Goal: Task Accomplishment & Management: Manage account settings

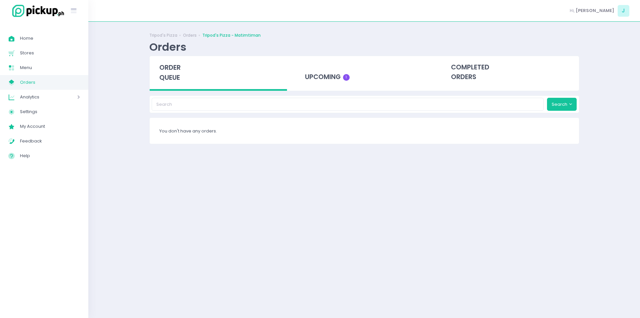
click at [64, 80] on span "Orders" at bounding box center [50, 82] width 60 height 9
drag, startPoint x: 0, startPoint y: 0, endPoint x: 64, endPoint y: 80, distance: 102.8
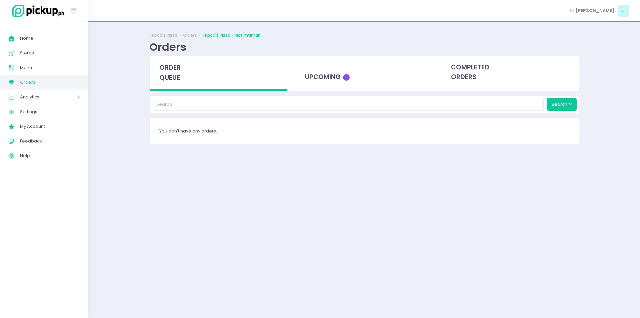
click at [64, 80] on span "Orders" at bounding box center [50, 82] width 60 height 9
click at [37, 81] on span "Orders" at bounding box center [50, 82] width 60 height 9
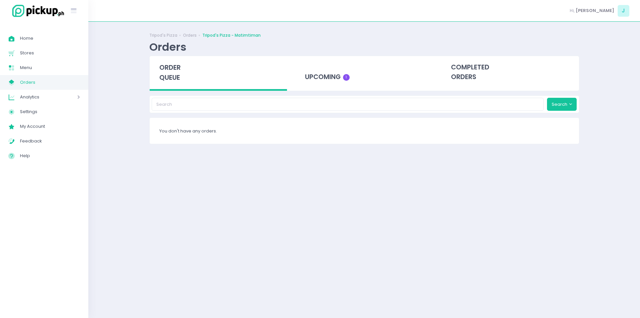
click at [37, 81] on span "Orders" at bounding box center [50, 82] width 60 height 9
click at [37, 82] on span "Orders" at bounding box center [50, 82] width 60 height 9
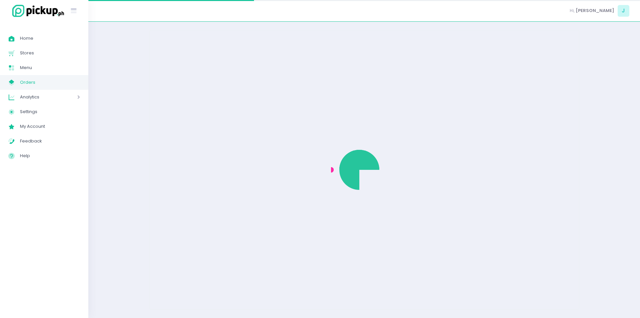
click at [37, 82] on span "Orders" at bounding box center [50, 82] width 60 height 9
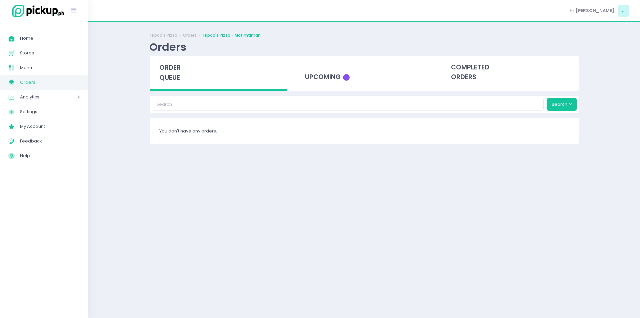
click at [37, 82] on span "Orders" at bounding box center [50, 82] width 60 height 9
click at [39, 81] on span "Orders" at bounding box center [50, 82] width 60 height 9
click at [36, 83] on span "Orders" at bounding box center [50, 82] width 60 height 9
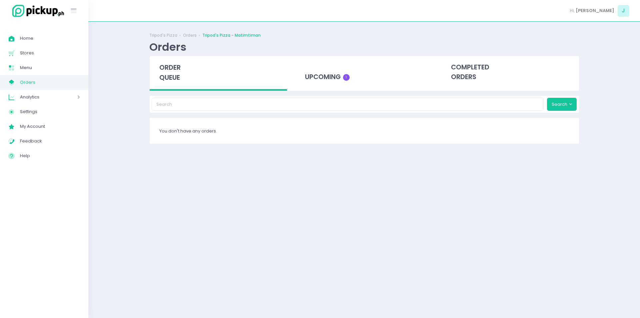
click at [36, 83] on span "Orders" at bounding box center [50, 82] width 60 height 9
click at [41, 71] on span "Menu" at bounding box center [50, 67] width 60 height 9
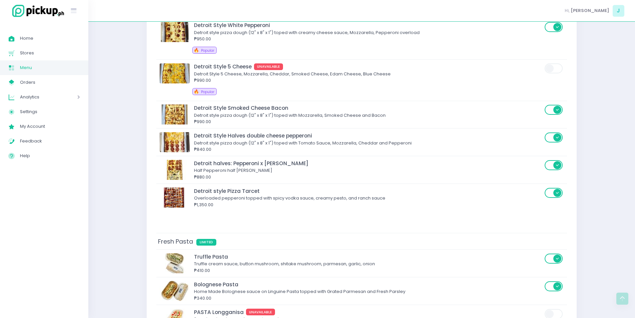
scroll to position [1471, 0]
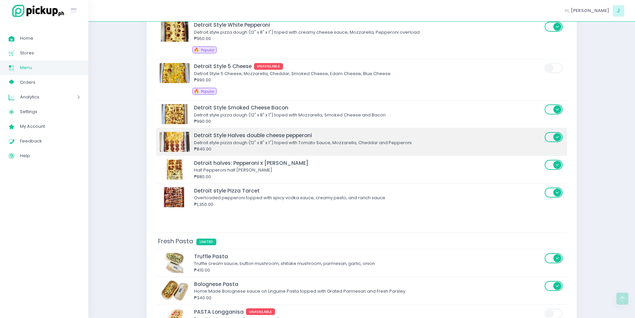
click at [550, 137] on span at bounding box center [554, 137] width 19 height 10
click at [212, 131] on input "checkbox" at bounding box center [212, 131] width 0 height 0
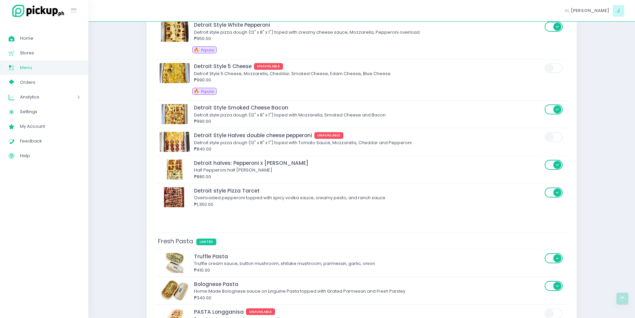
click at [28, 63] on link "Menu Created with Sketch. Menu" at bounding box center [44, 67] width 88 height 15
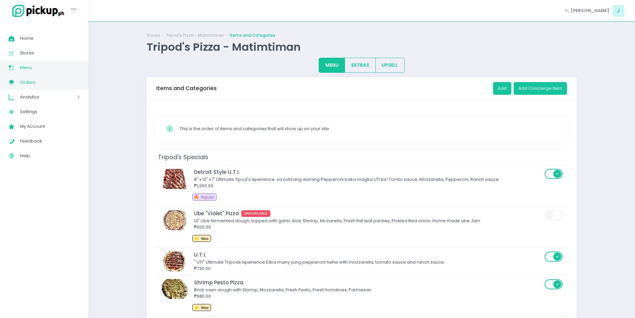
click at [30, 83] on span "Orders" at bounding box center [50, 82] width 60 height 9
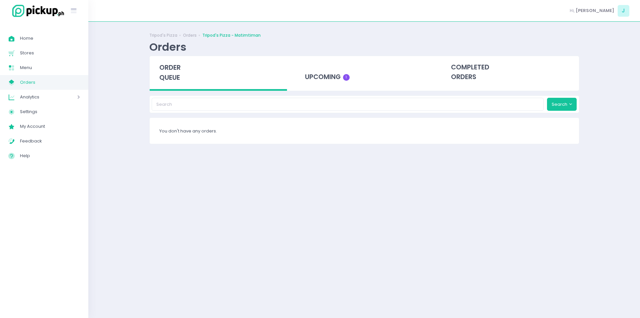
click at [30, 83] on span "Orders" at bounding box center [50, 82] width 60 height 9
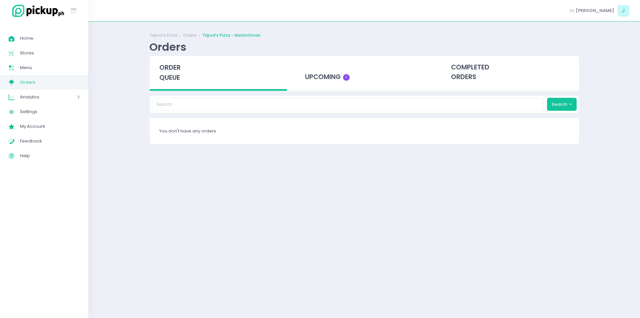
click at [30, 83] on span "Orders" at bounding box center [50, 82] width 60 height 9
click at [31, 82] on span "Orders" at bounding box center [50, 82] width 60 height 9
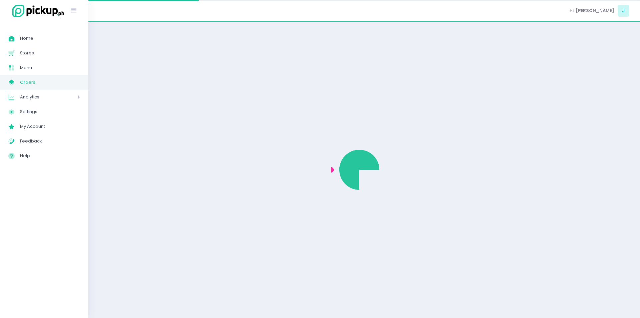
click at [31, 82] on span "Orders" at bounding box center [50, 82] width 60 height 9
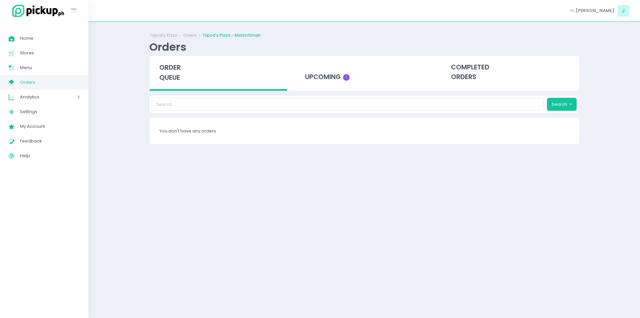
click at [31, 82] on span "Orders" at bounding box center [50, 82] width 60 height 9
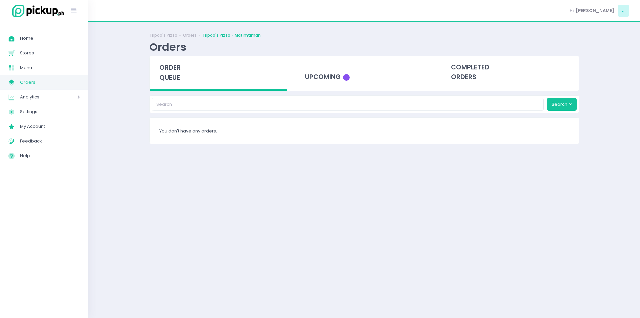
click at [49, 85] on span "Orders" at bounding box center [50, 82] width 60 height 9
click at [70, 82] on span "Orders" at bounding box center [50, 82] width 60 height 9
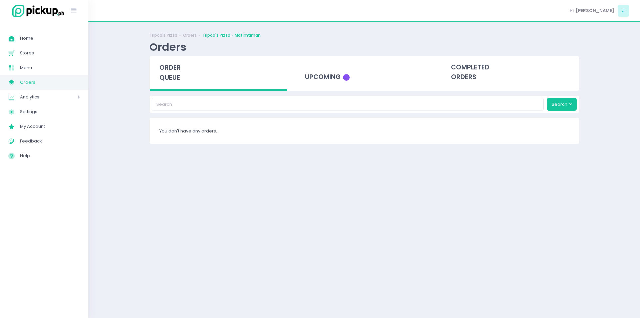
click at [70, 82] on span "Orders" at bounding box center [50, 82] width 60 height 9
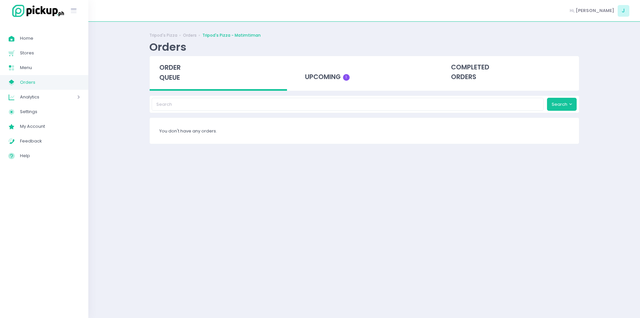
click at [70, 82] on span "Orders" at bounding box center [50, 82] width 60 height 9
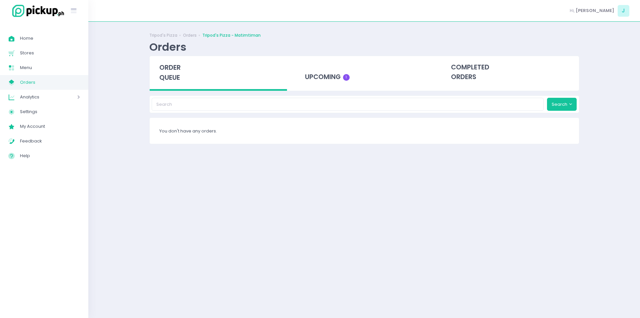
click at [70, 82] on span "Orders" at bounding box center [50, 82] width 60 height 9
click at [60, 85] on span "Orders" at bounding box center [50, 82] width 60 height 9
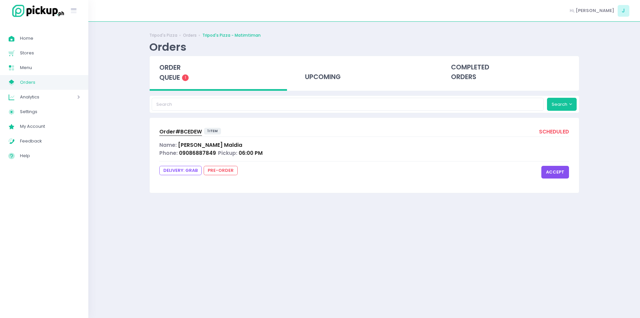
click at [174, 129] on span "Order# BCEDEW" at bounding box center [180, 131] width 43 height 7
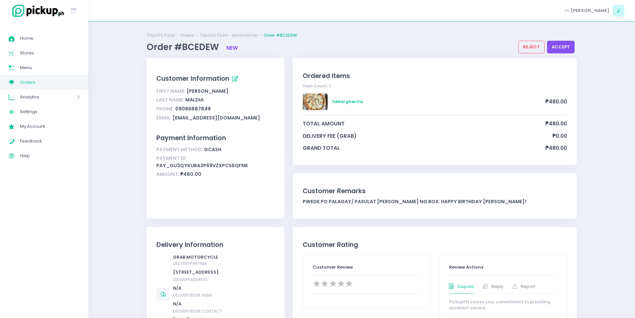
click at [565, 46] on button "accept" at bounding box center [561, 47] width 28 height 13
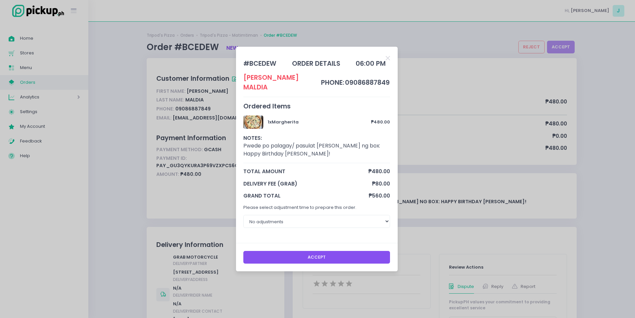
click at [351, 256] on button "Accept" at bounding box center [316, 257] width 147 height 13
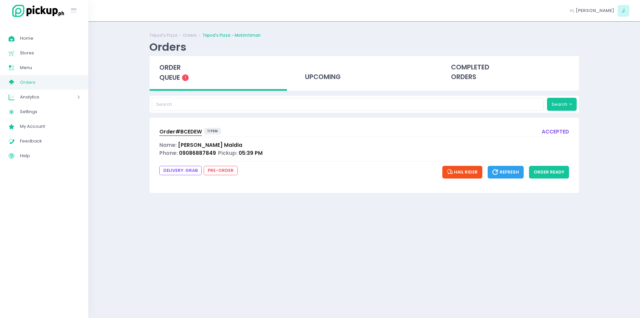
click at [179, 131] on span "Order# BCEDEW" at bounding box center [180, 131] width 43 height 7
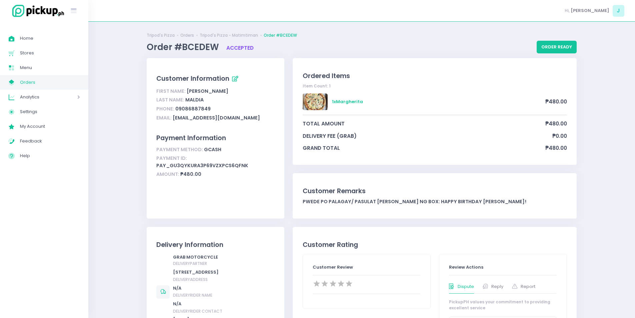
click at [34, 85] on span "Orders" at bounding box center [50, 82] width 60 height 9
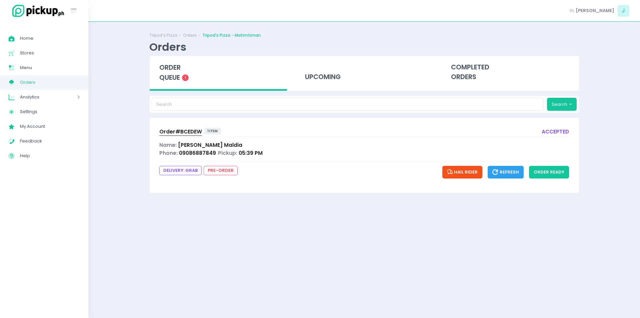
click at [34, 85] on span "Orders" at bounding box center [50, 82] width 60 height 9
click at [558, 172] on button "order ready" at bounding box center [549, 172] width 40 height 13
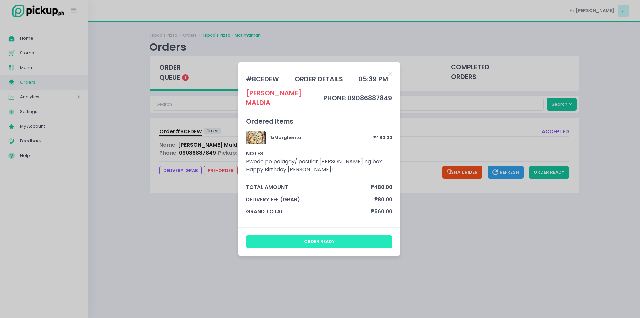
click at [348, 235] on button "order ready" at bounding box center [319, 241] width 147 height 13
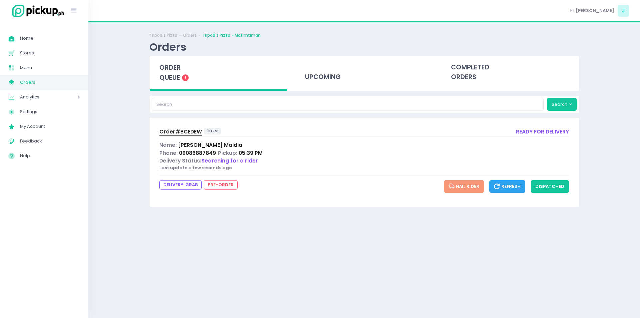
click at [505, 188] on span "Refresh" at bounding box center [507, 186] width 27 height 6
click at [38, 82] on span "Orders" at bounding box center [50, 82] width 60 height 9
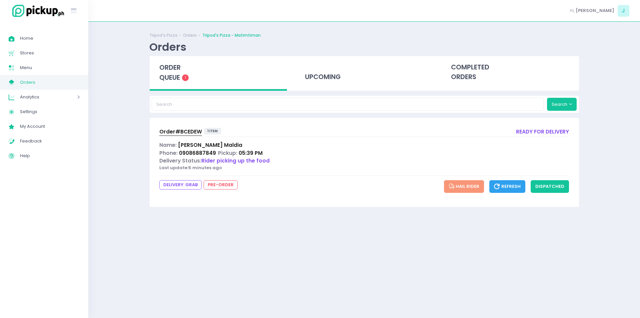
click at [38, 82] on span "Orders" at bounding box center [50, 82] width 60 height 9
click at [550, 189] on button "dispatched" at bounding box center [550, 186] width 38 height 13
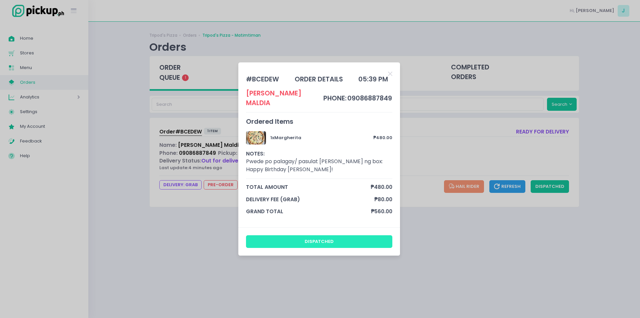
click at [347, 235] on button "dispatched" at bounding box center [319, 241] width 147 height 13
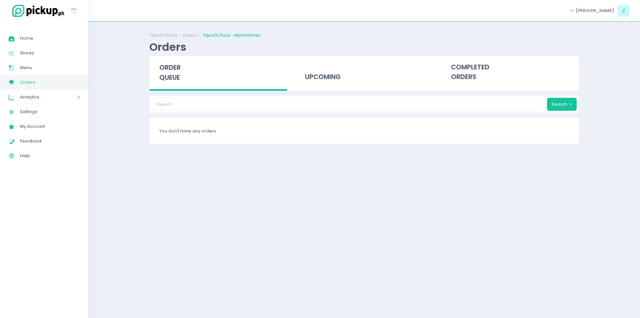
click at [52, 88] on link "My Store Created with Sketch. Orders" at bounding box center [44, 82] width 88 height 15
click at [49, 82] on span "Orders" at bounding box center [50, 82] width 60 height 9
click at [63, 82] on span "Orders" at bounding box center [50, 82] width 60 height 9
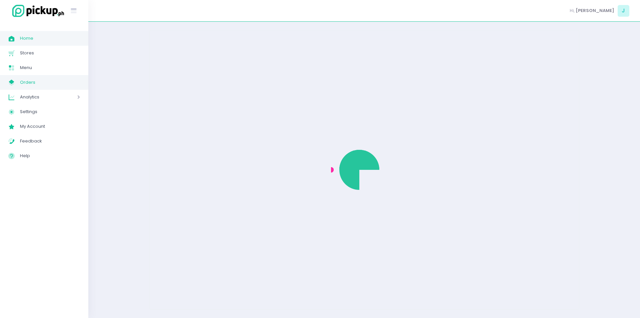
click at [23, 36] on span "Home" at bounding box center [50, 38] width 60 height 9
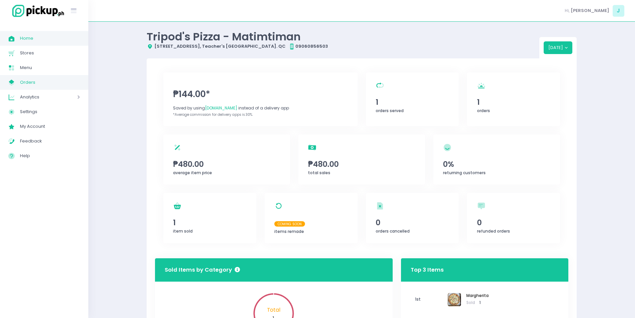
click at [25, 84] on span "Orders" at bounding box center [50, 82] width 60 height 9
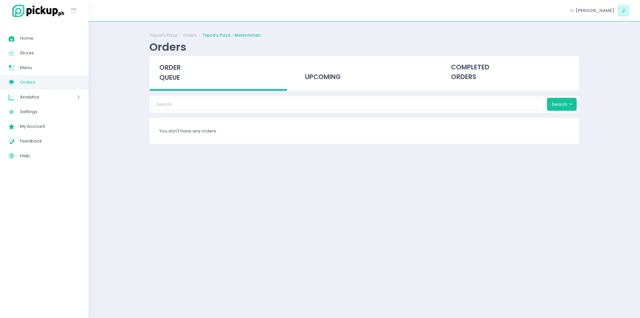
click at [25, 84] on span "Orders" at bounding box center [50, 82] width 60 height 9
click at [37, 86] on span "Orders" at bounding box center [50, 82] width 60 height 9
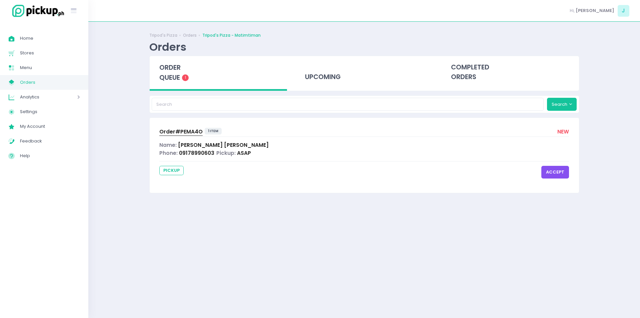
click at [172, 133] on span "Order# PEMA4O" at bounding box center [180, 131] width 43 height 7
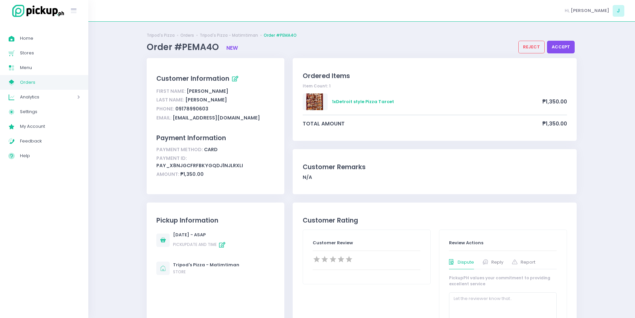
click at [559, 46] on button "accept" at bounding box center [561, 47] width 28 height 13
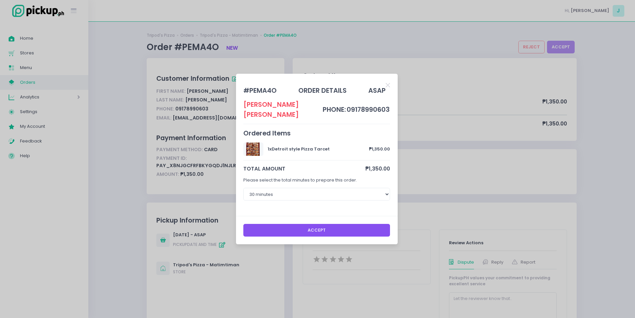
click at [333, 224] on button "Accept" at bounding box center [316, 230] width 147 height 13
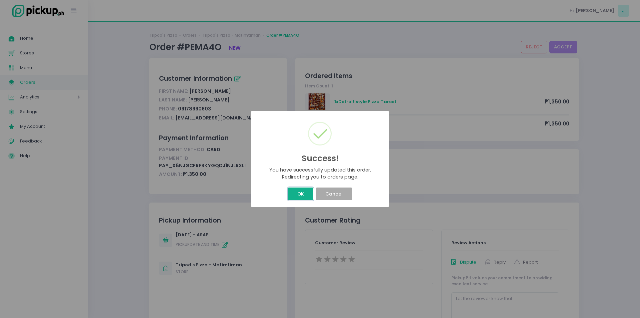
click at [301, 194] on button "OK" at bounding box center [300, 193] width 25 height 13
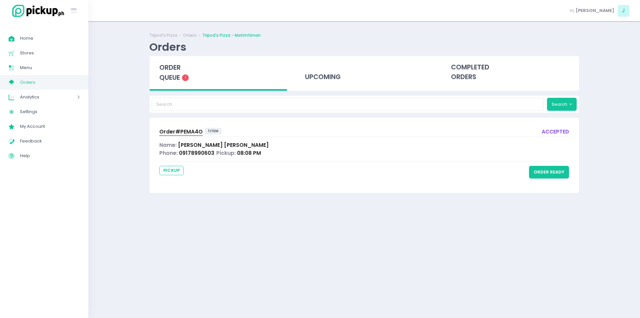
click at [171, 129] on span "Order# PEMA4O" at bounding box center [180, 131] width 43 height 7
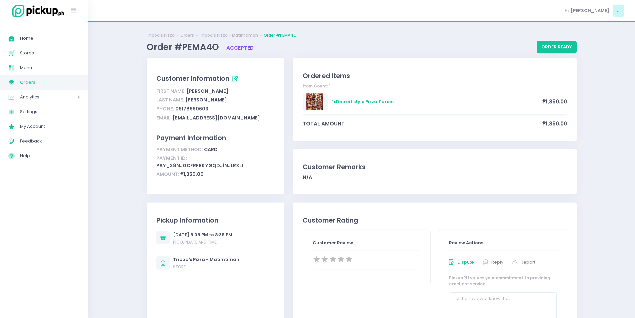
click at [25, 83] on span "Orders" at bounding box center [50, 82] width 60 height 9
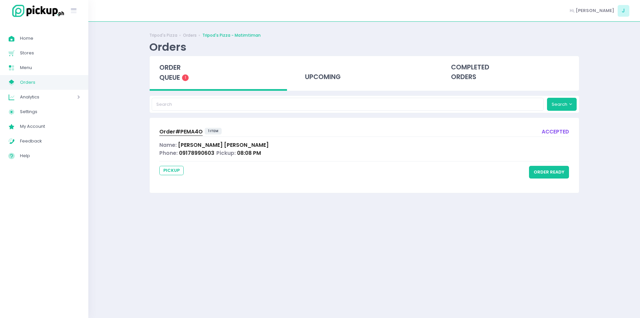
click at [25, 83] on span "Orders" at bounding box center [50, 82] width 60 height 9
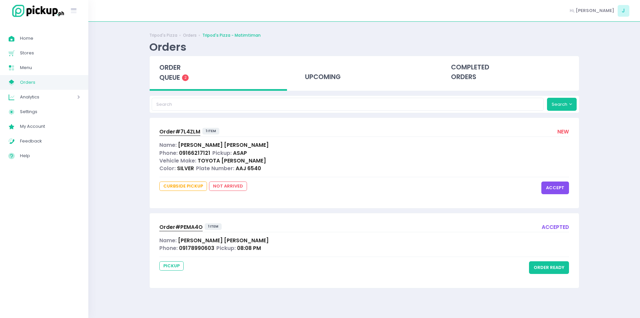
click at [181, 129] on span "Order# 7L4ZLM" at bounding box center [179, 131] width 41 height 7
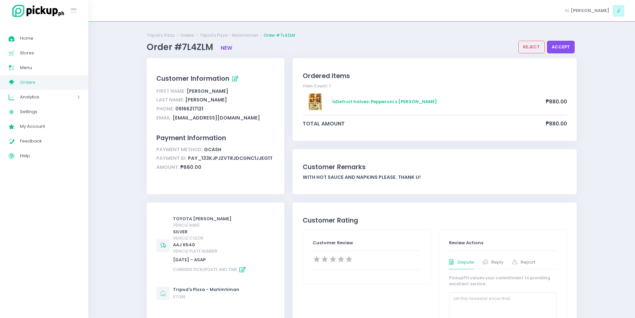
click at [559, 47] on button "accept" at bounding box center [561, 47] width 28 height 13
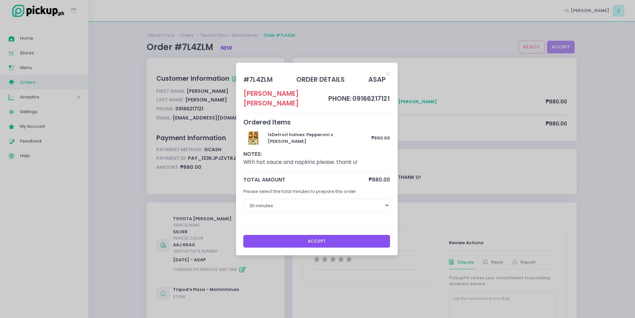
click at [328, 235] on button "Accept" at bounding box center [316, 241] width 147 height 13
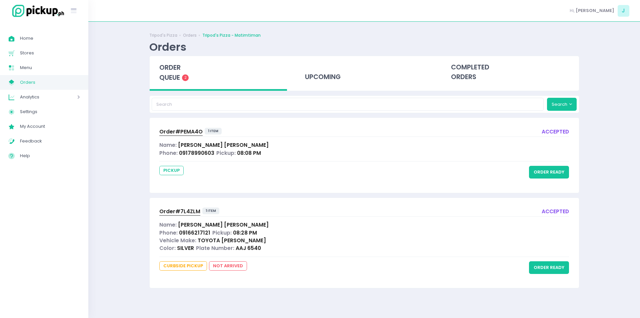
click at [183, 210] on span "Order# 7L4ZLM" at bounding box center [179, 211] width 41 height 7
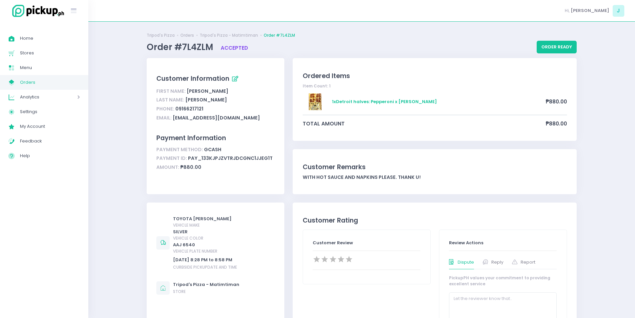
click at [39, 82] on span "Orders" at bounding box center [50, 82] width 60 height 9
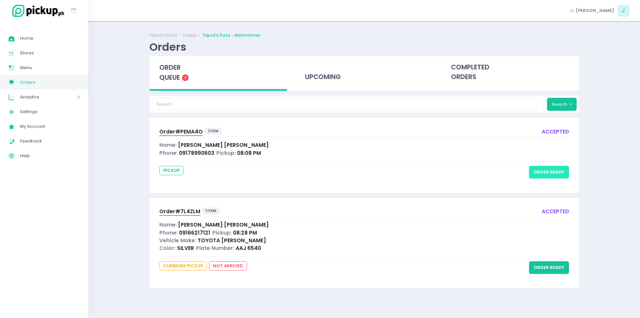
click at [547, 171] on button "order ready" at bounding box center [549, 172] width 40 height 13
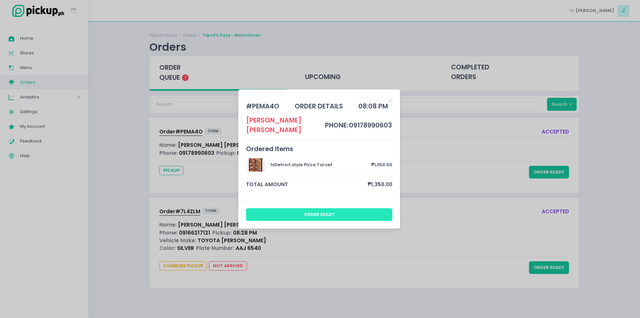
click at [320, 208] on button "order ready" at bounding box center [319, 214] width 147 height 13
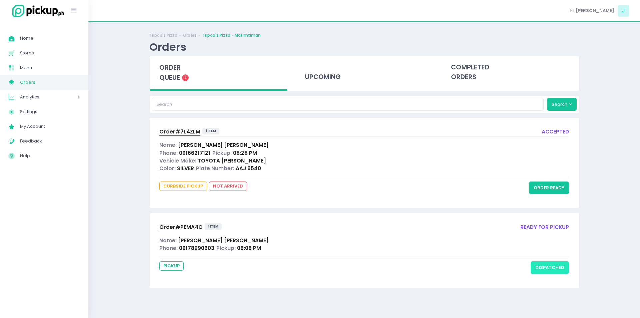
click at [552, 268] on button "dispatched" at bounding box center [550, 267] width 38 height 13
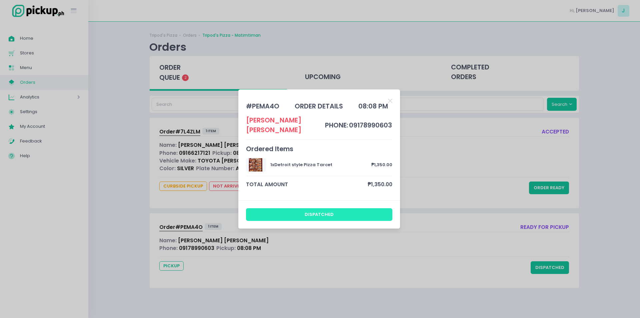
click at [345, 208] on button "dispatched" at bounding box center [319, 214] width 147 height 13
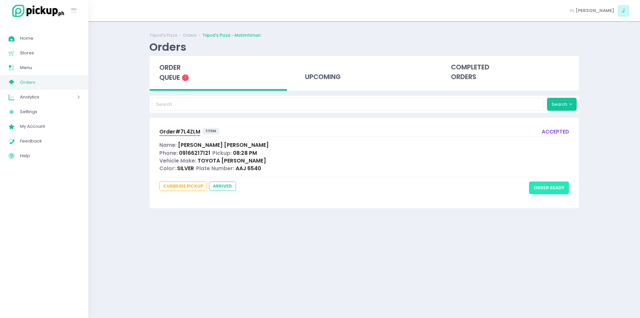
click at [538, 193] on button "order ready" at bounding box center [549, 187] width 40 height 13
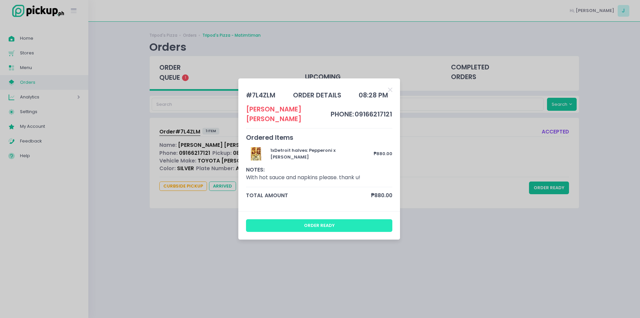
click at [348, 219] on button "order ready" at bounding box center [319, 225] width 147 height 13
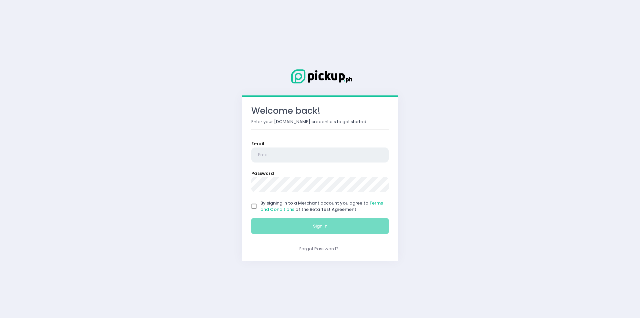
type input "[EMAIL_ADDRESS][DOMAIN_NAME]"
click at [255, 207] on input "By signing in to a Merchant account you agree to Terms and Conditions of the Be…" at bounding box center [254, 206] width 13 height 13
checkbox input "true"
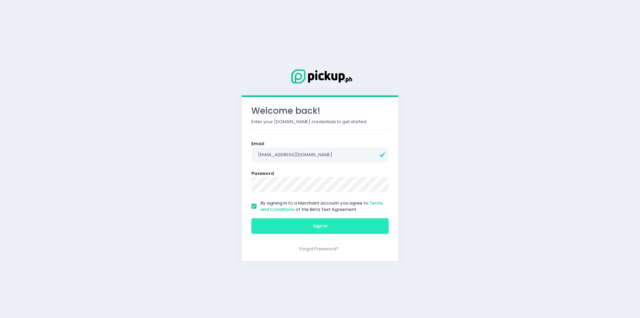
click at [284, 232] on button "Sign In" at bounding box center [319, 226] width 137 height 16
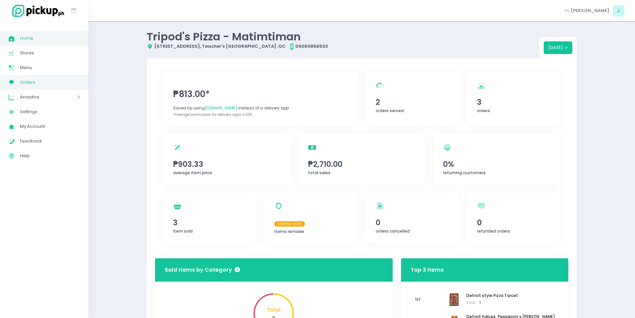
click at [21, 84] on span "Orders" at bounding box center [50, 82] width 60 height 9
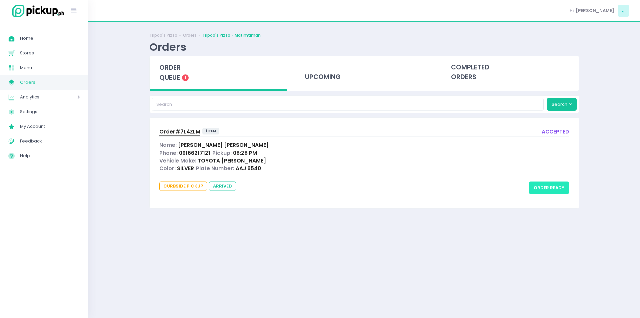
click at [542, 193] on button "order ready" at bounding box center [549, 187] width 40 height 13
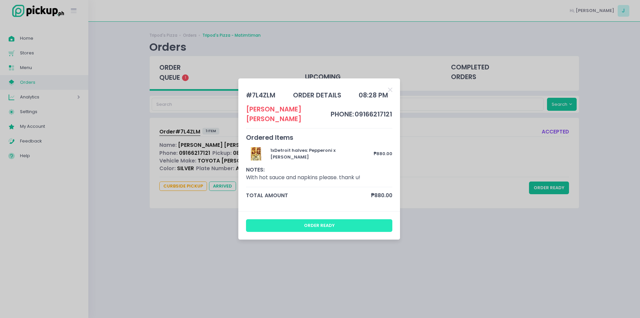
click at [361, 222] on button "order ready" at bounding box center [319, 225] width 147 height 13
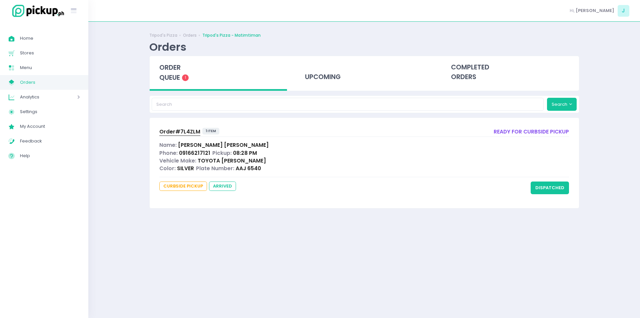
click at [61, 86] on span "Orders" at bounding box center [50, 82] width 60 height 9
click at [550, 190] on button "dispatched" at bounding box center [550, 187] width 38 height 13
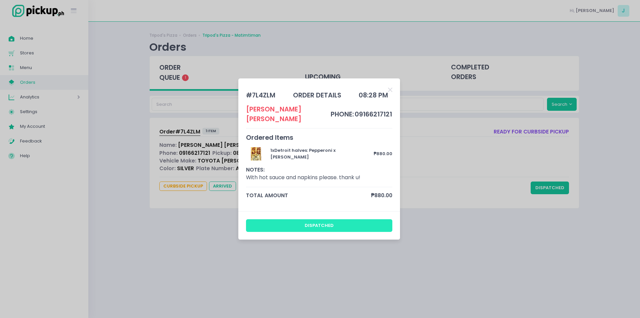
click at [325, 219] on button "dispatched" at bounding box center [319, 225] width 147 height 13
